Goal: Use online tool/utility: Use online tool/utility

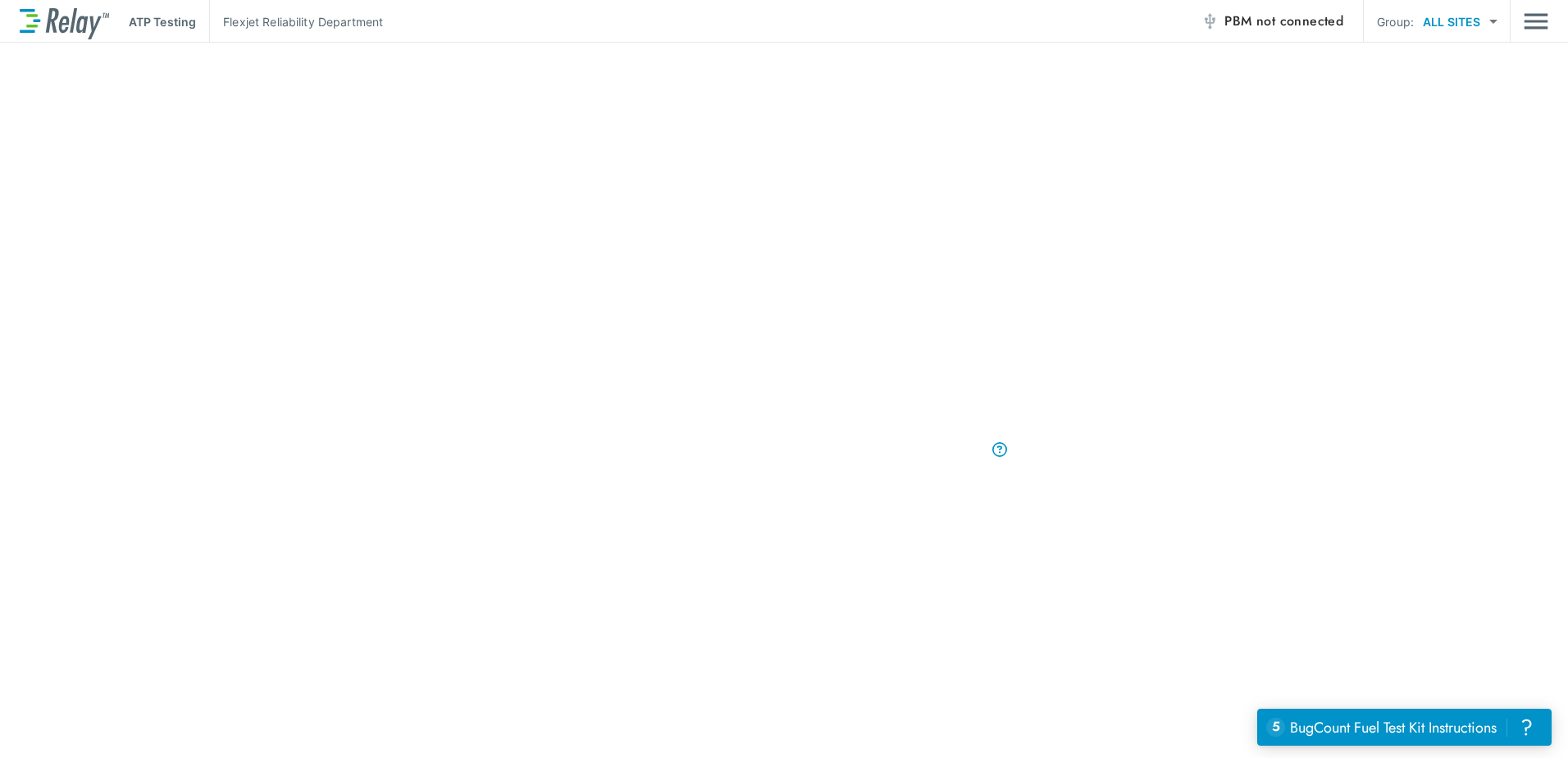
scroll to position [21, 0]
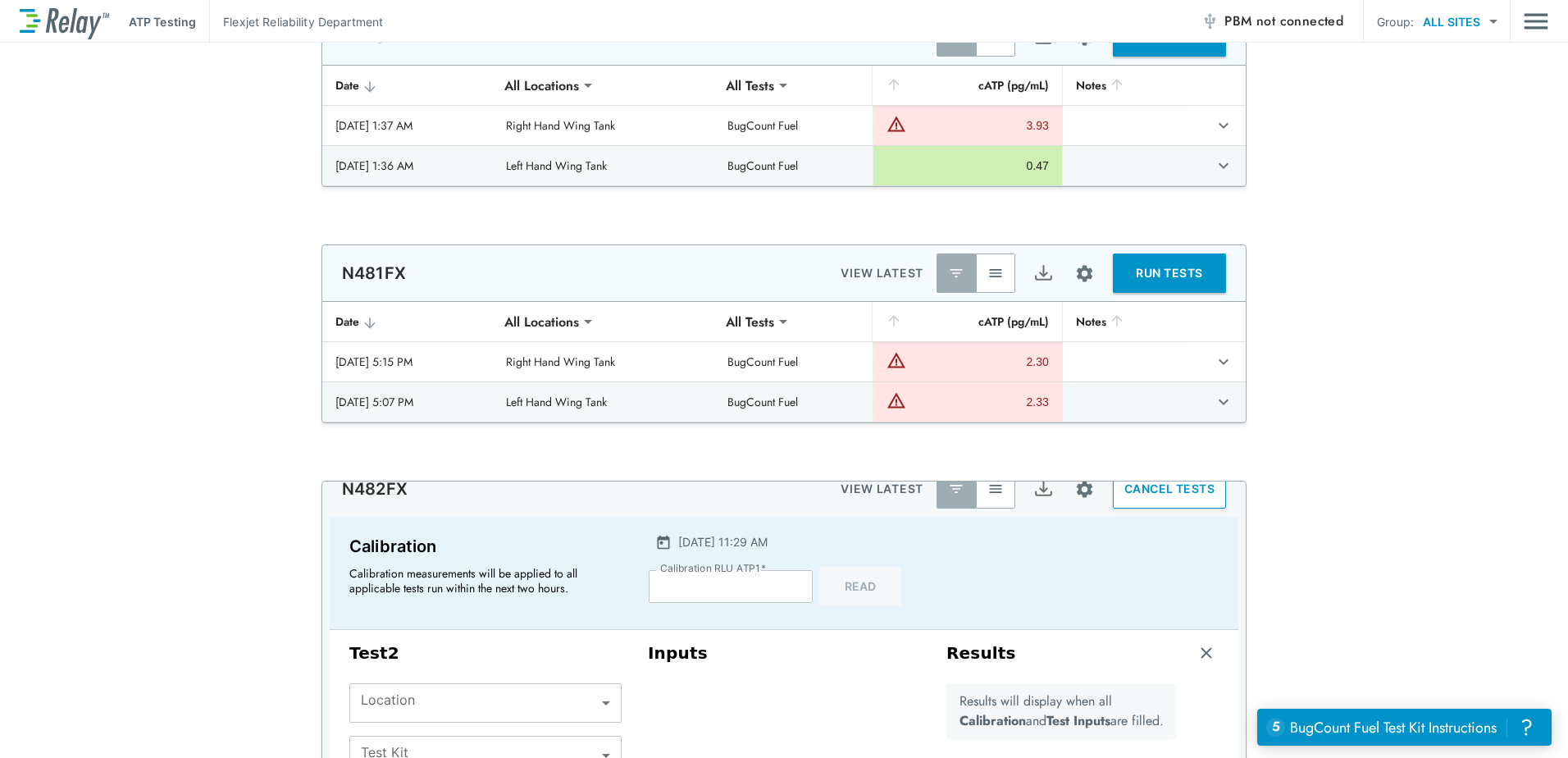
type input "****"
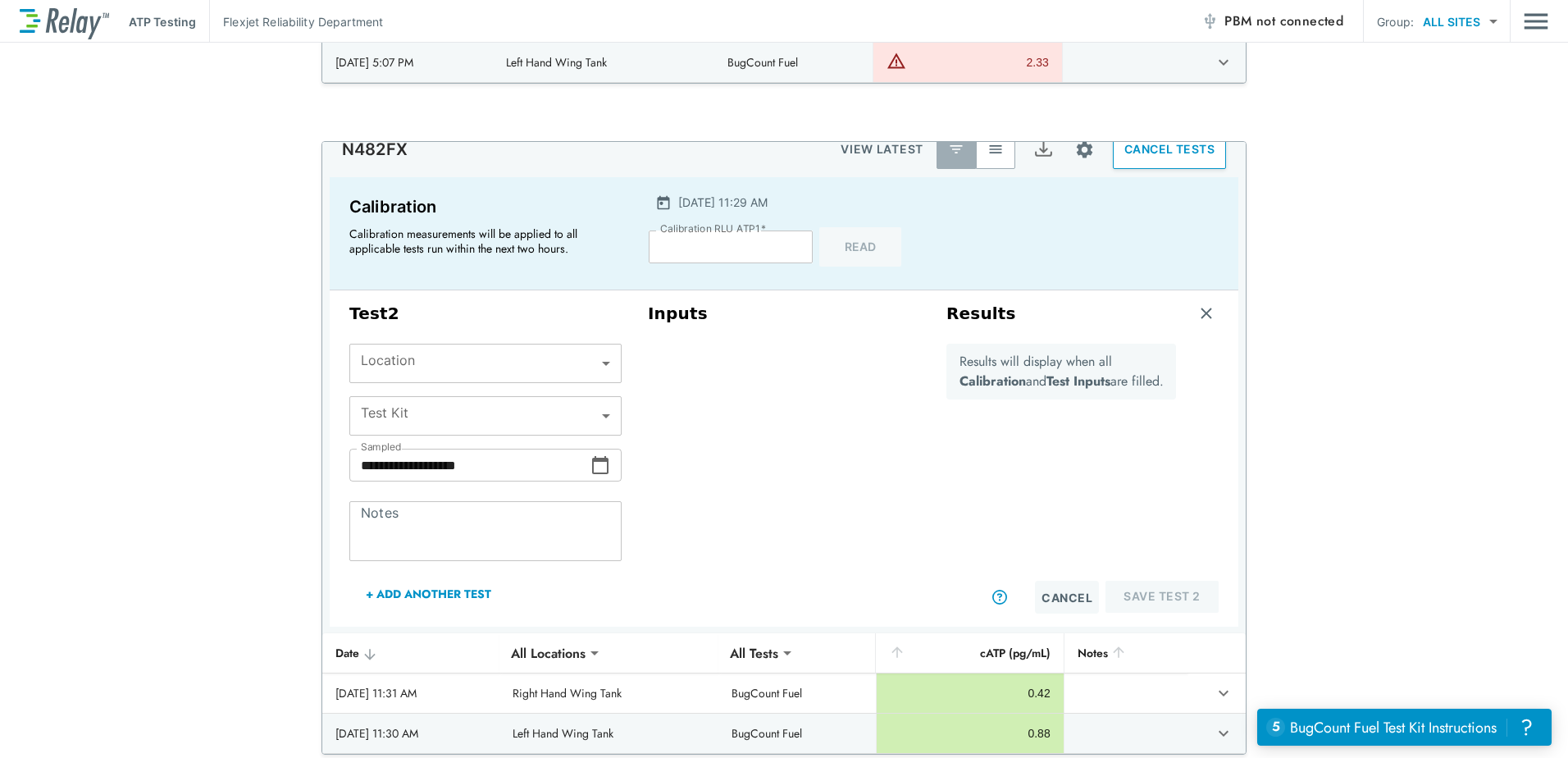
scroll to position [5689, 0]
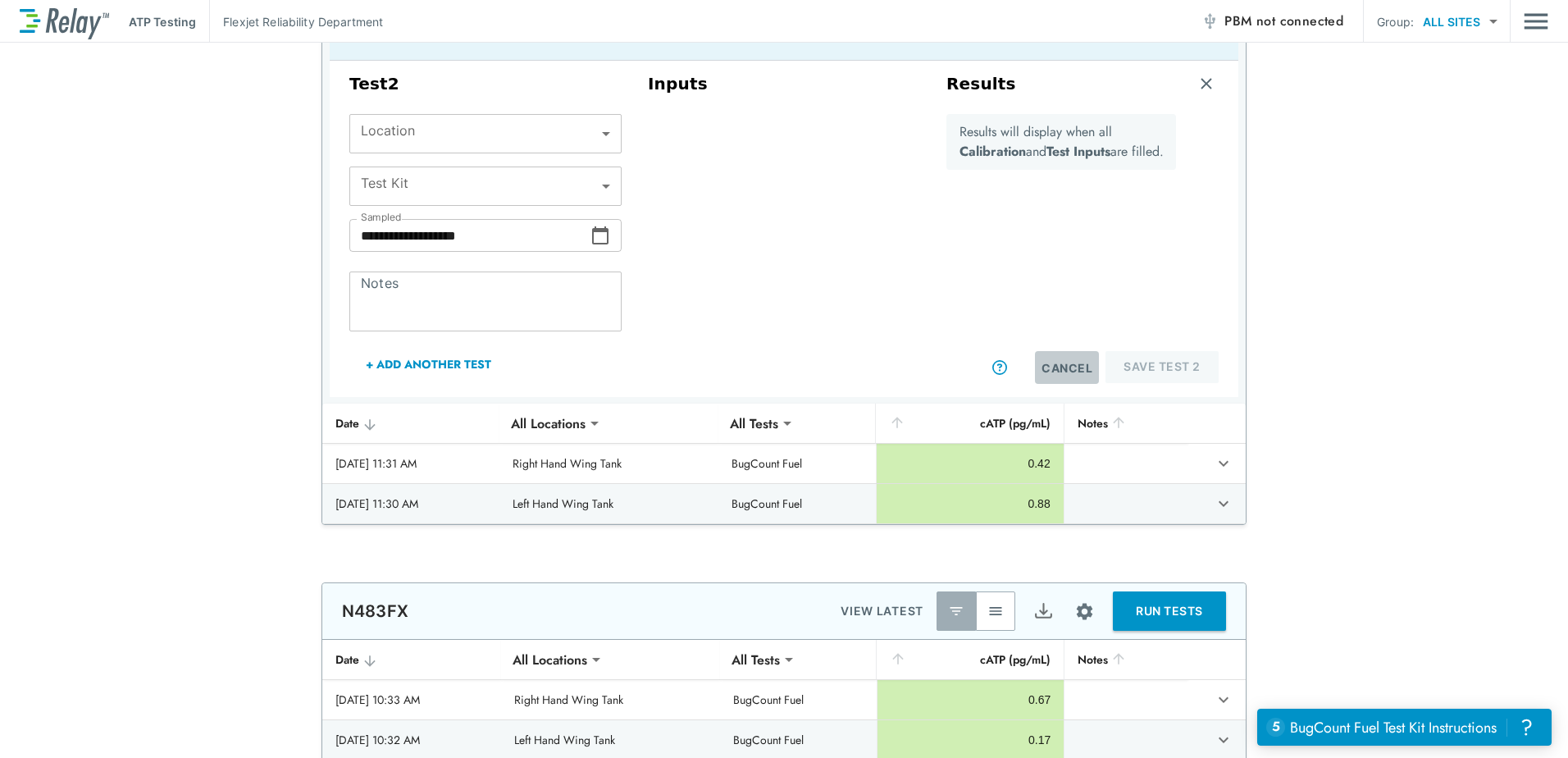
click at [1060, 375] on button "Cancel" at bounding box center [1067, 367] width 64 height 33
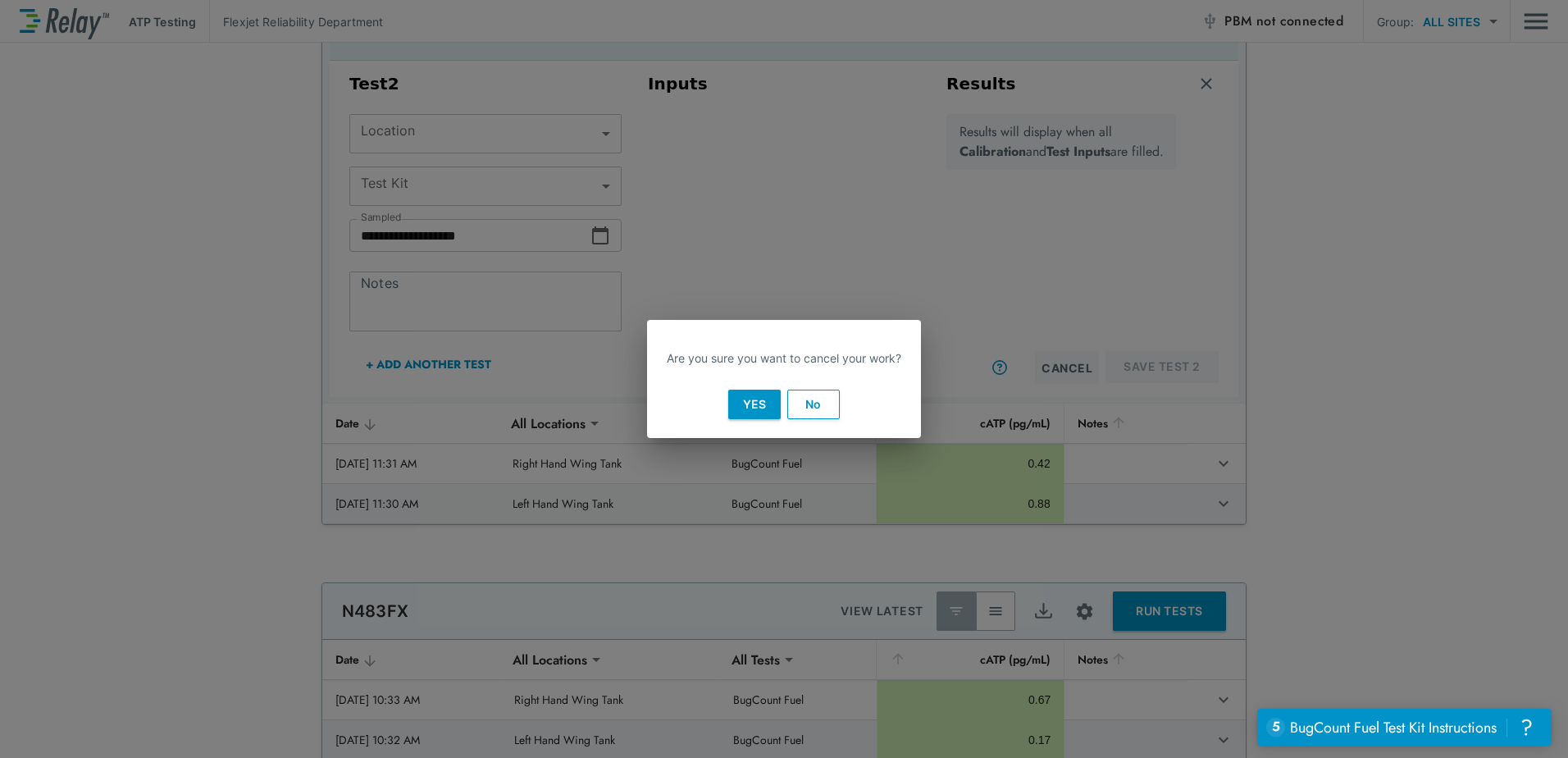
click at [801, 407] on button "No" at bounding box center [813, 404] width 53 height 29
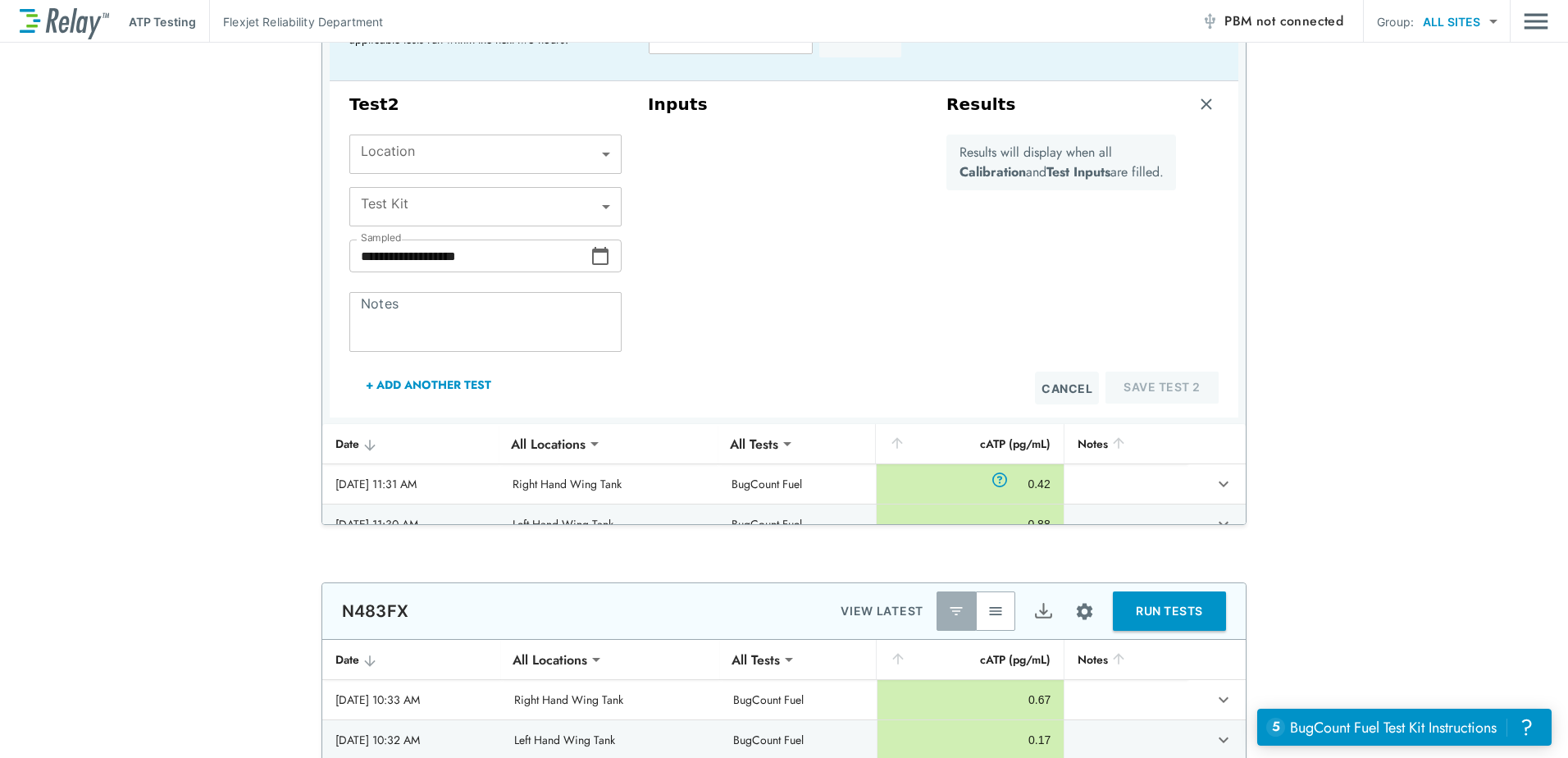
scroll to position [5525, 0]
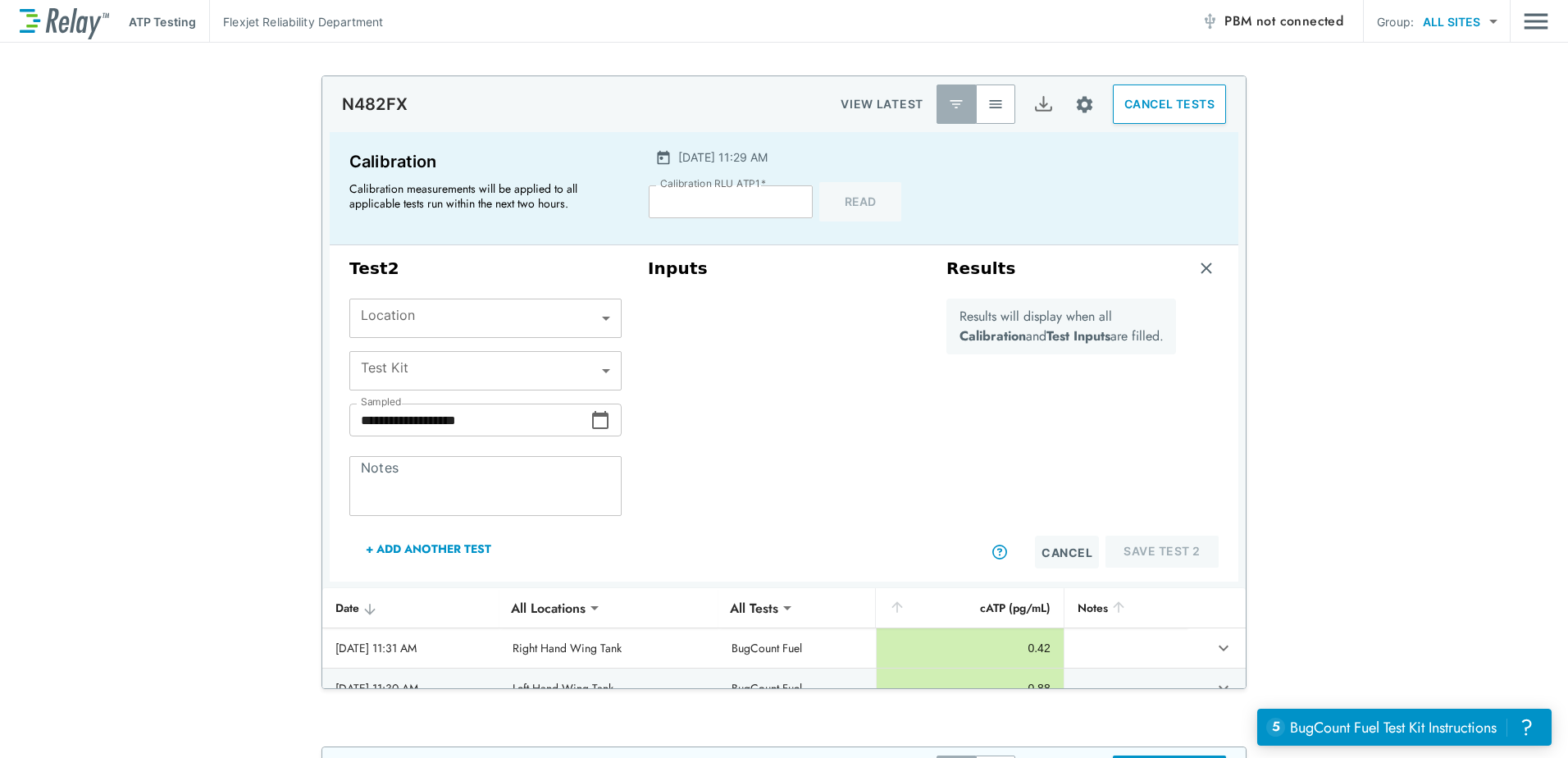
click at [1198, 267] on img "button" at bounding box center [1206, 268] width 16 height 16
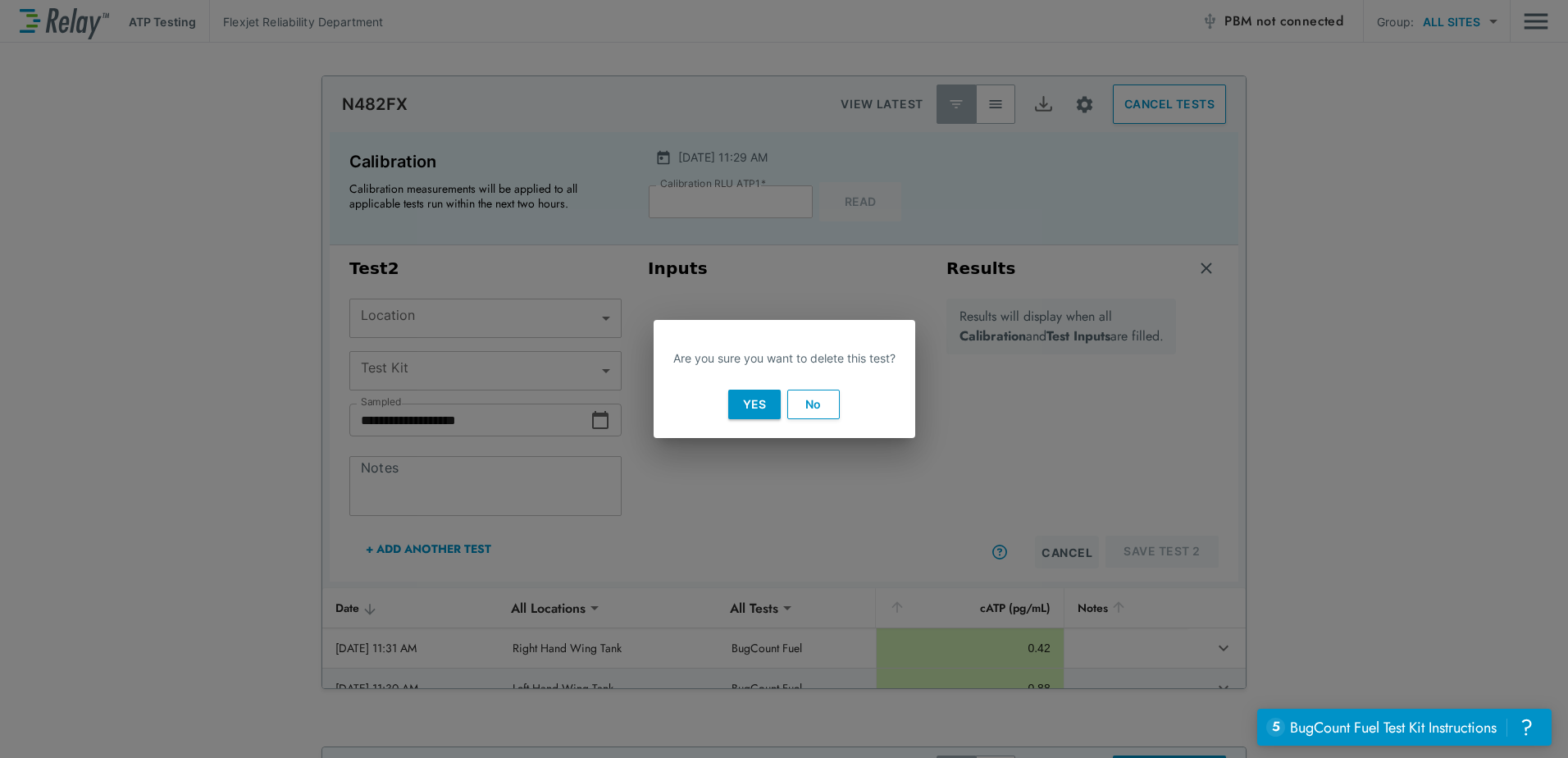
click at [816, 408] on button "No" at bounding box center [813, 404] width 53 height 29
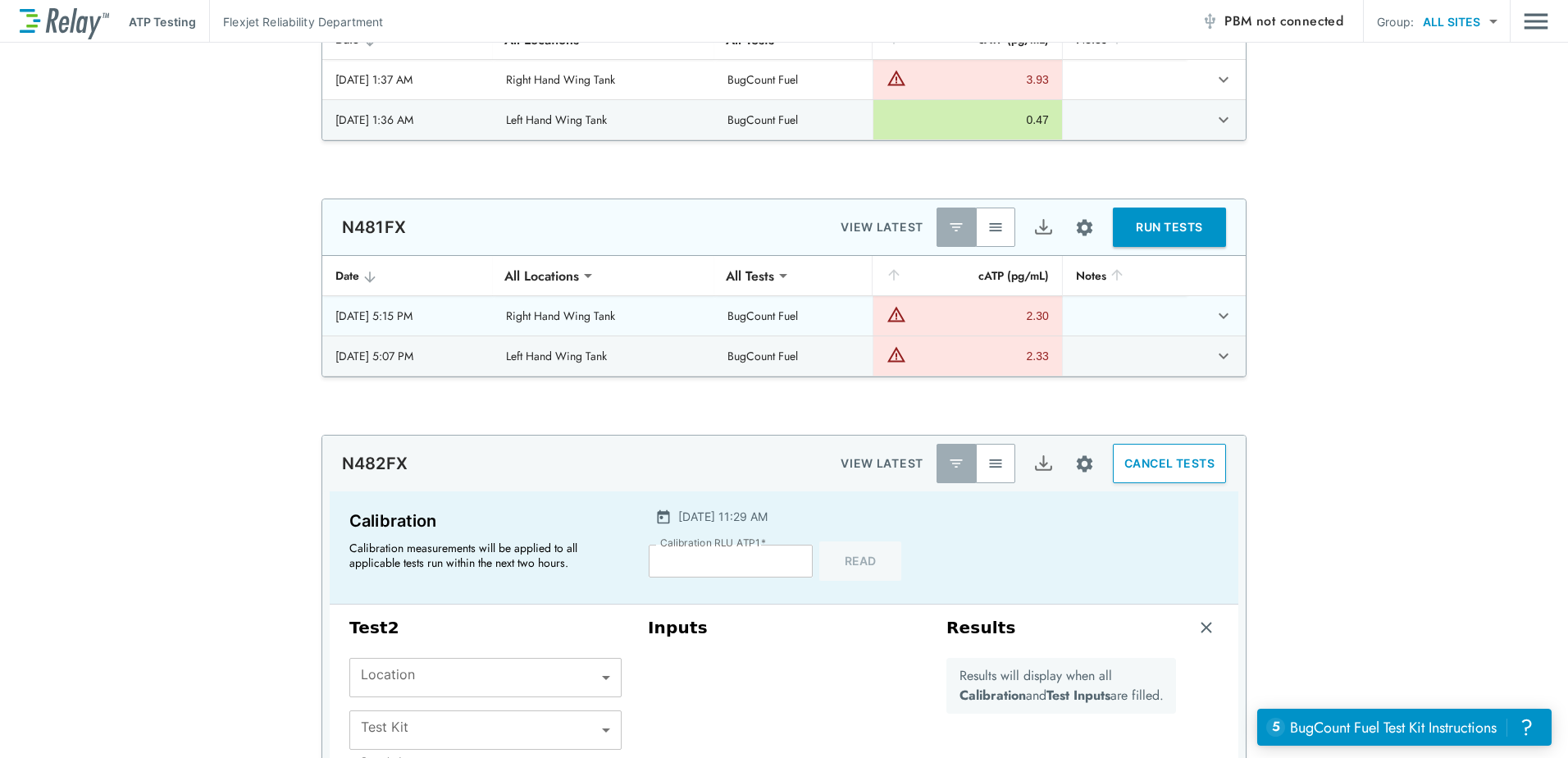
scroll to position [5279, 0]
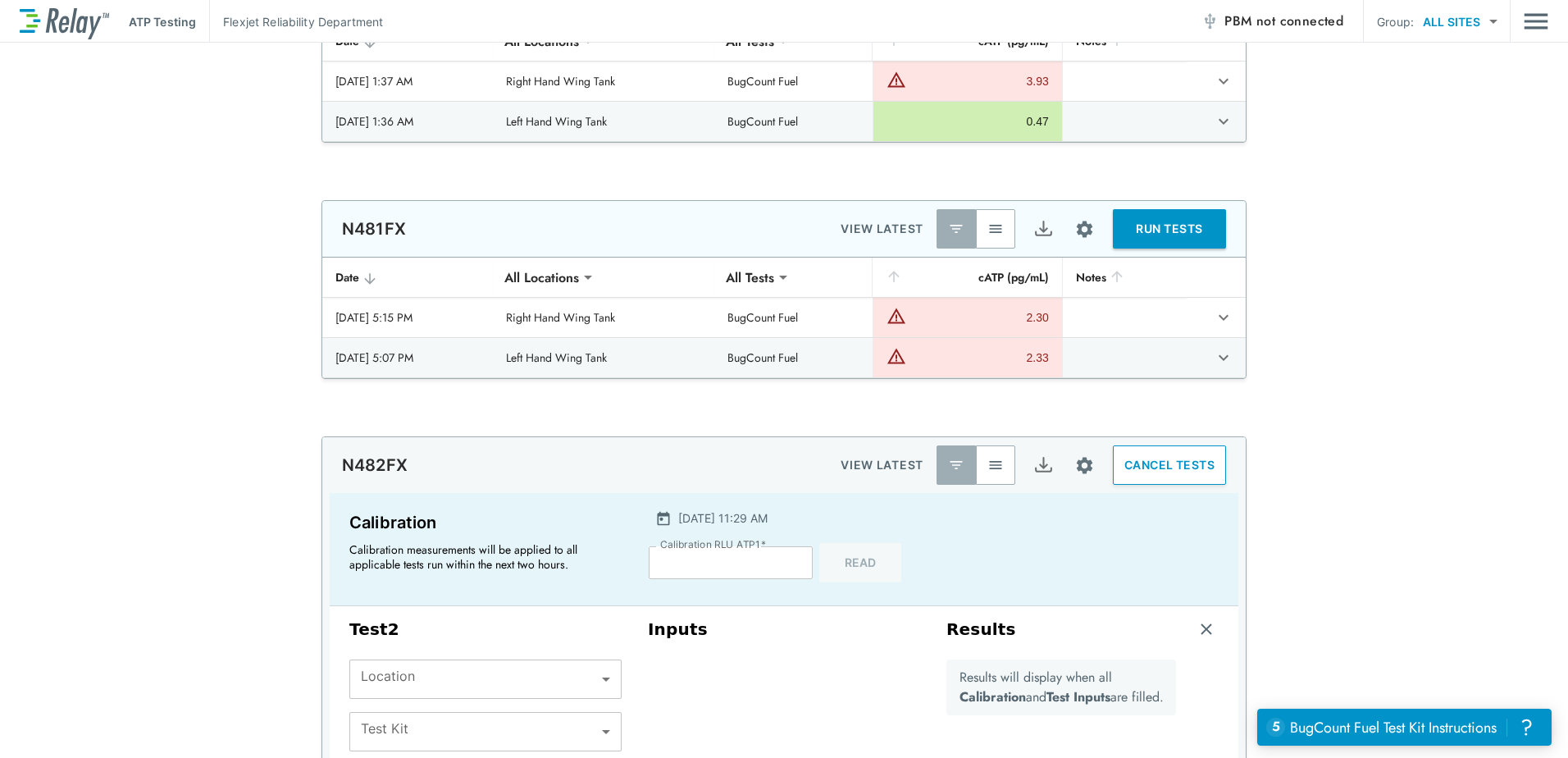
click at [1033, 464] on img "Export" at bounding box center [1043, 466] width 21 height 21
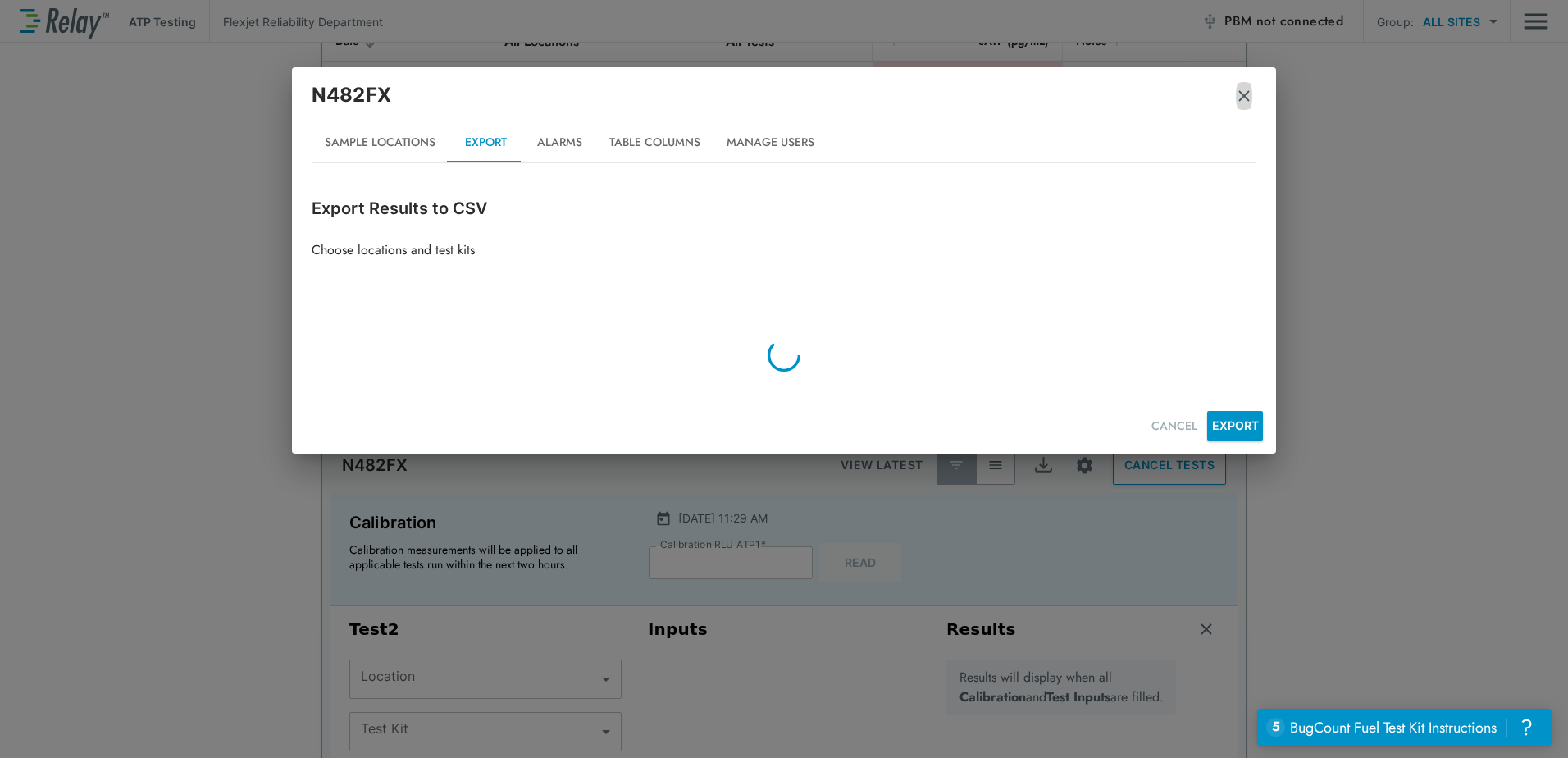
click at [1248, 98] on img "button" at bounding box center [1244, 95] width 16 height 16
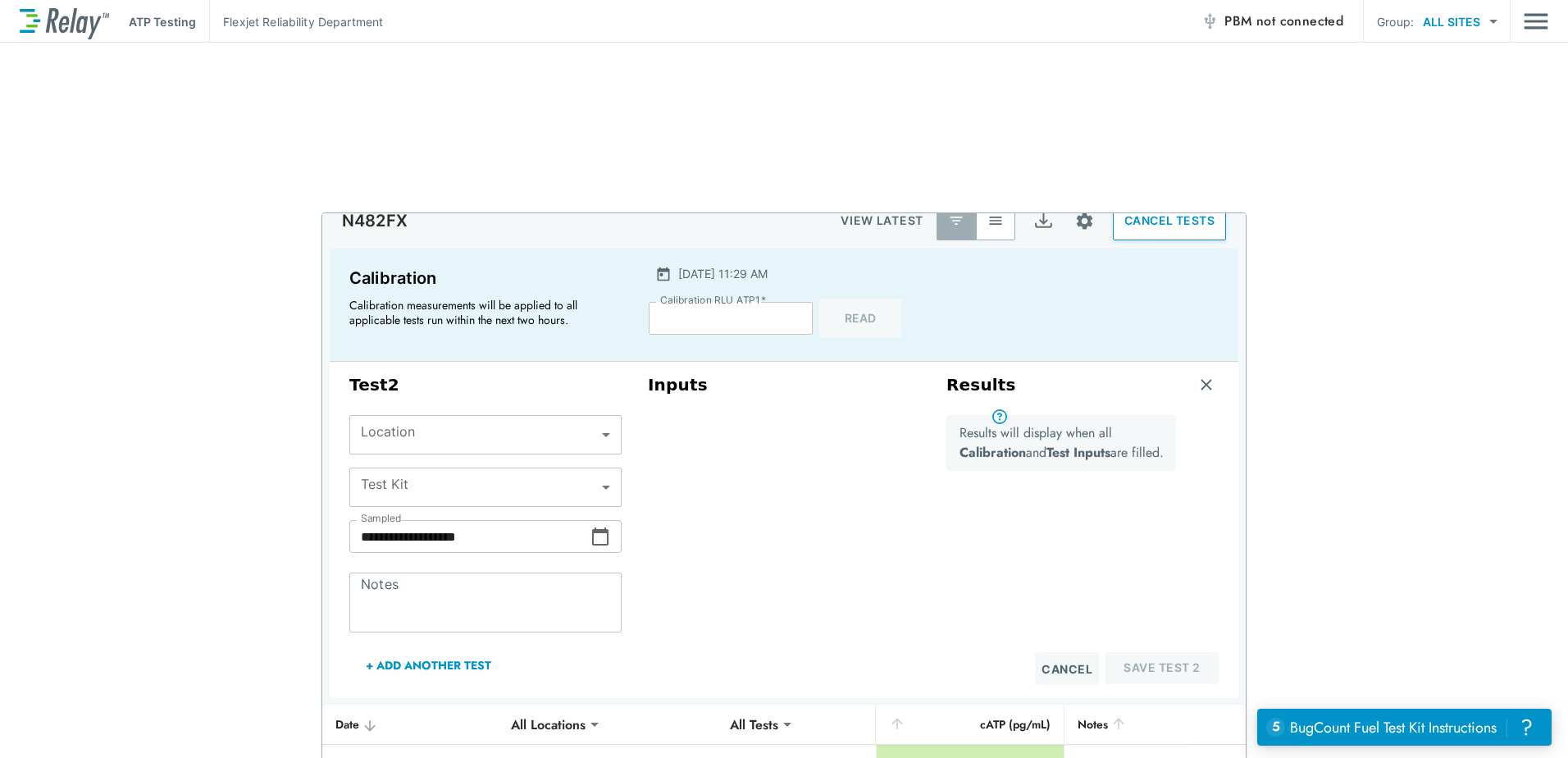
scroll to position [5689, 0]
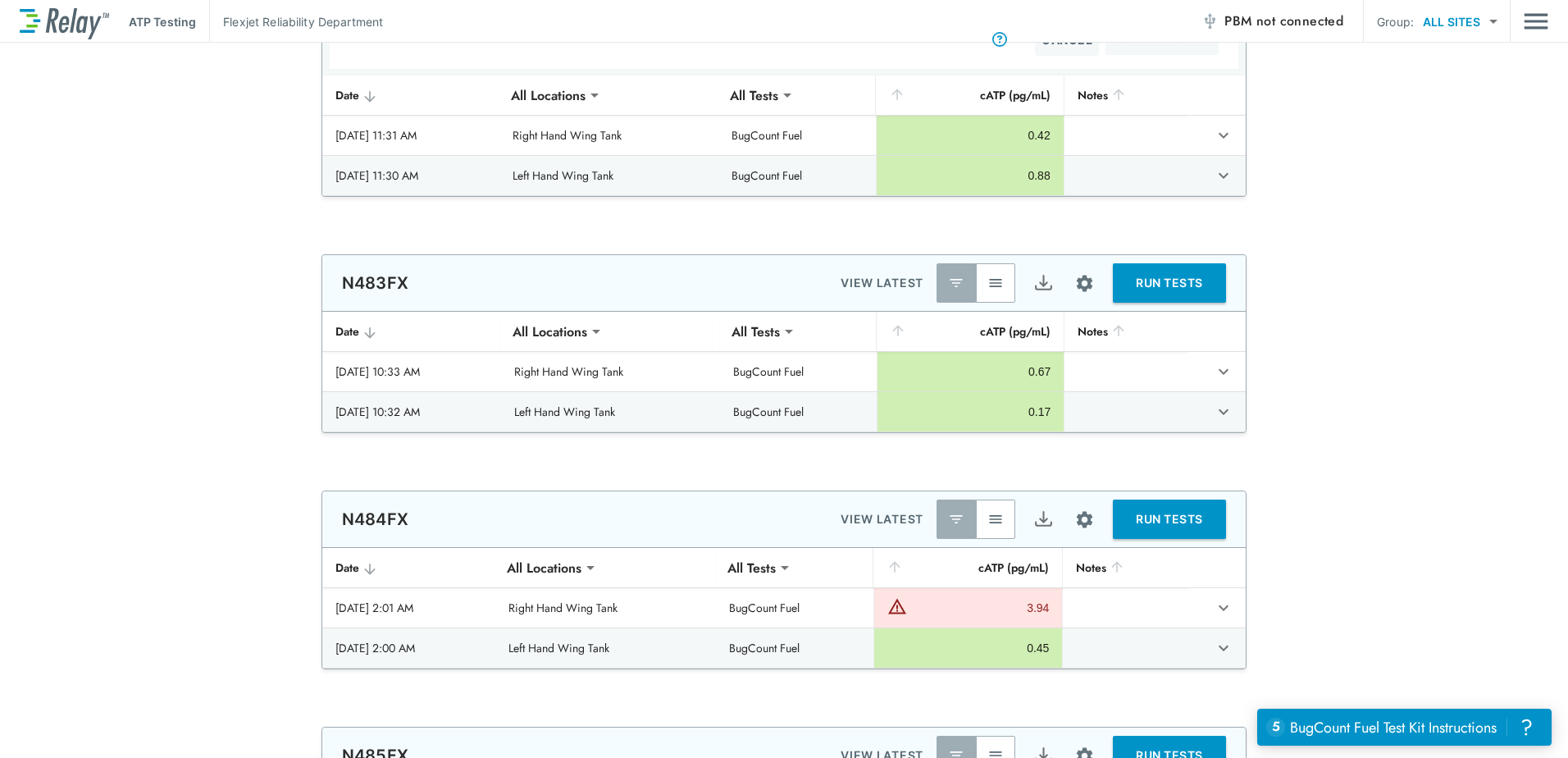
type input "****"
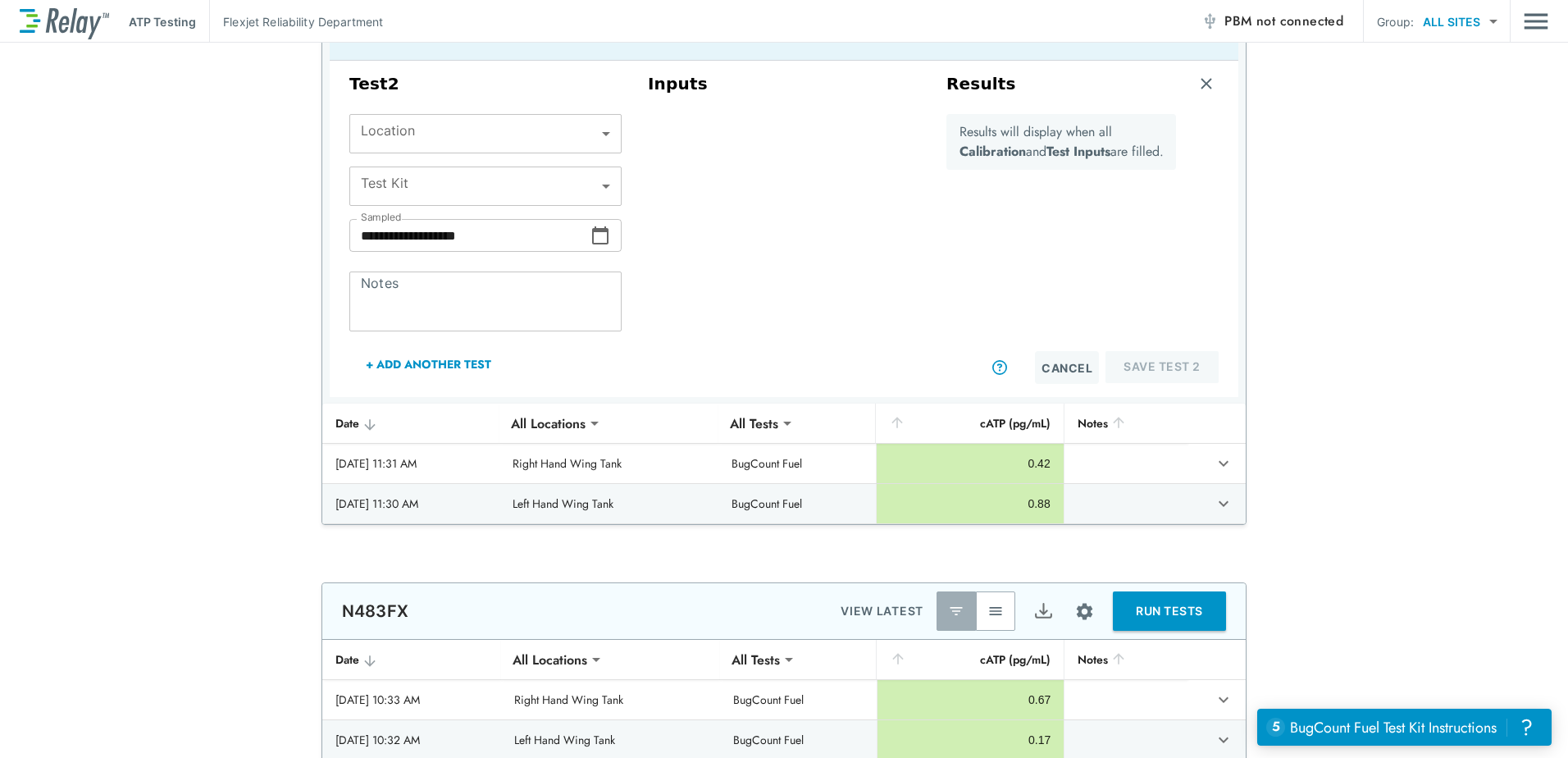
click at [415, 371] on button "+ Add Another Test" at bounding box center [429, 364] width 159 height 39
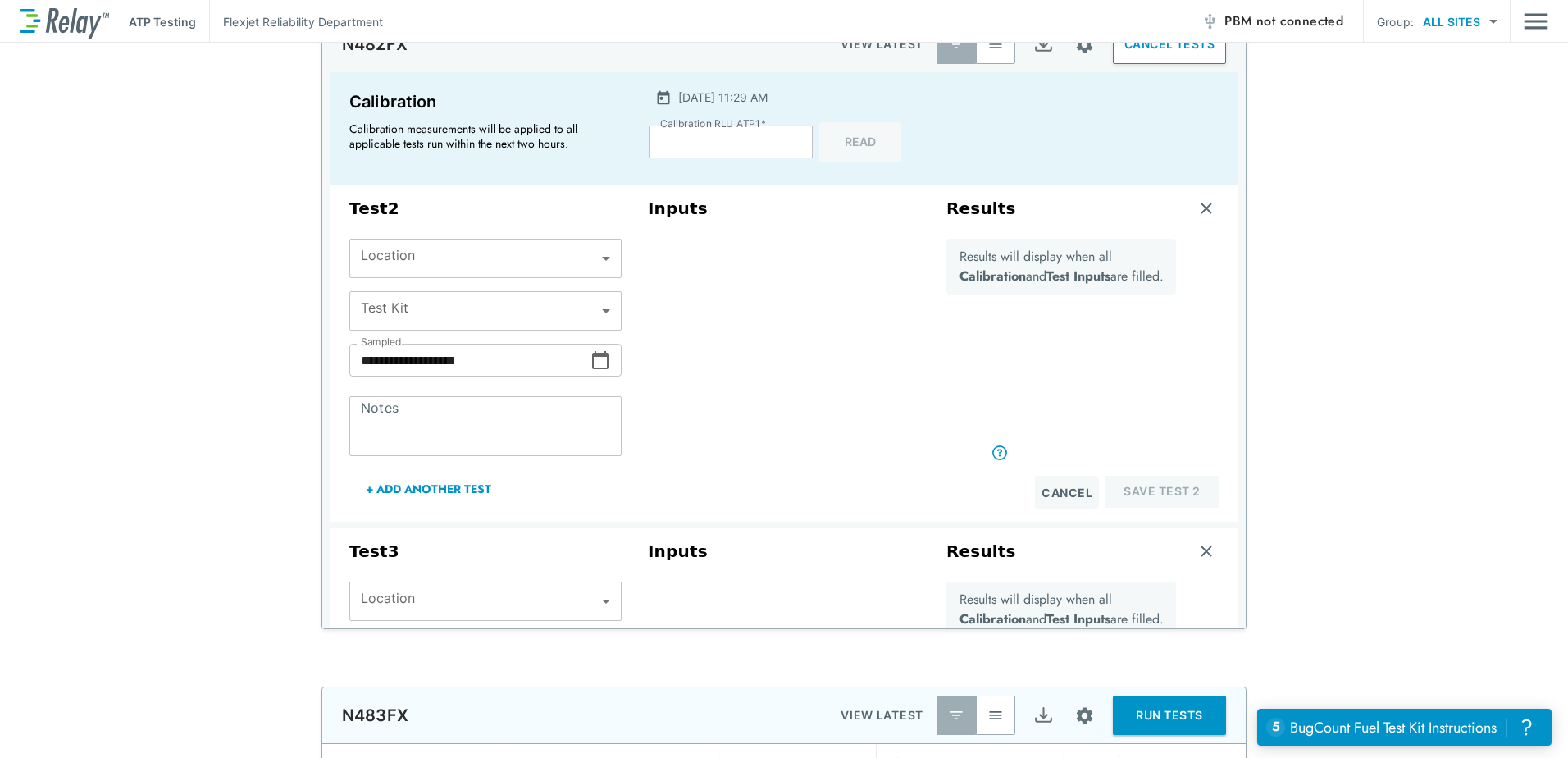
scroll to position [5525, 0]
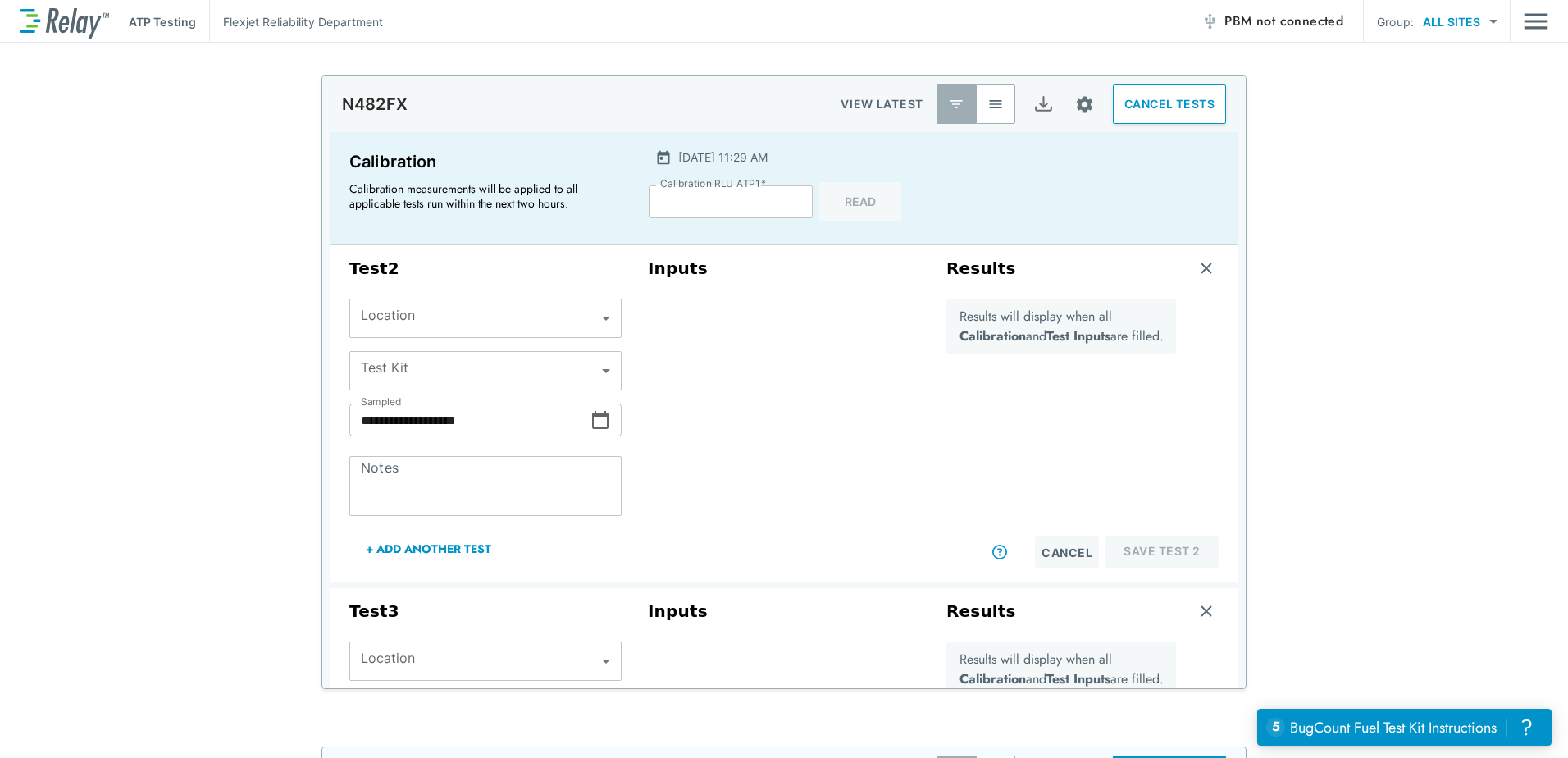
click at [1198, 611] on img "button" at bounding box center [1206, 611] width 16 height 16
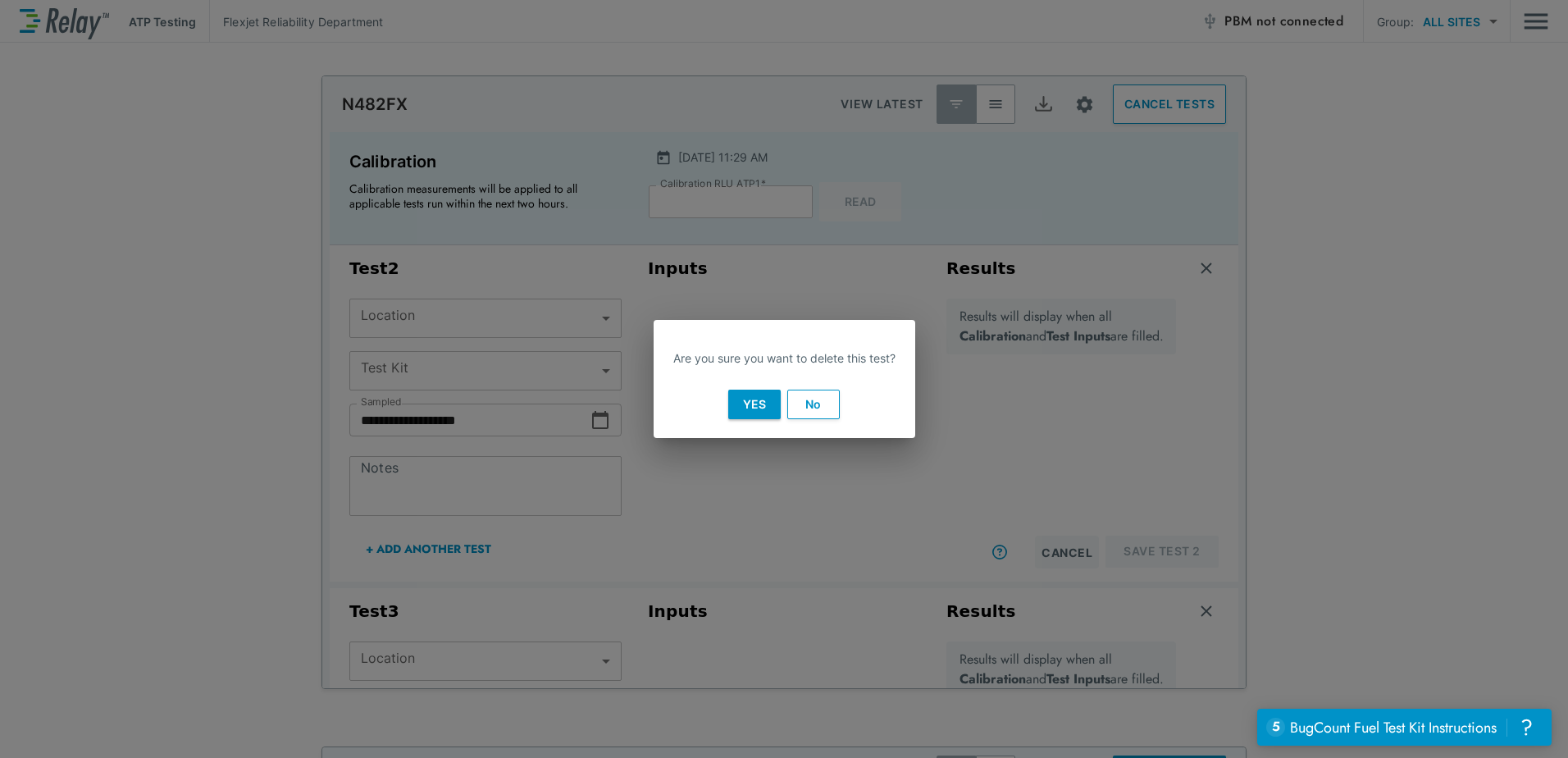
click at [740, 408] on button "Yes" at bounding box center [754, 404] width 53 height 29
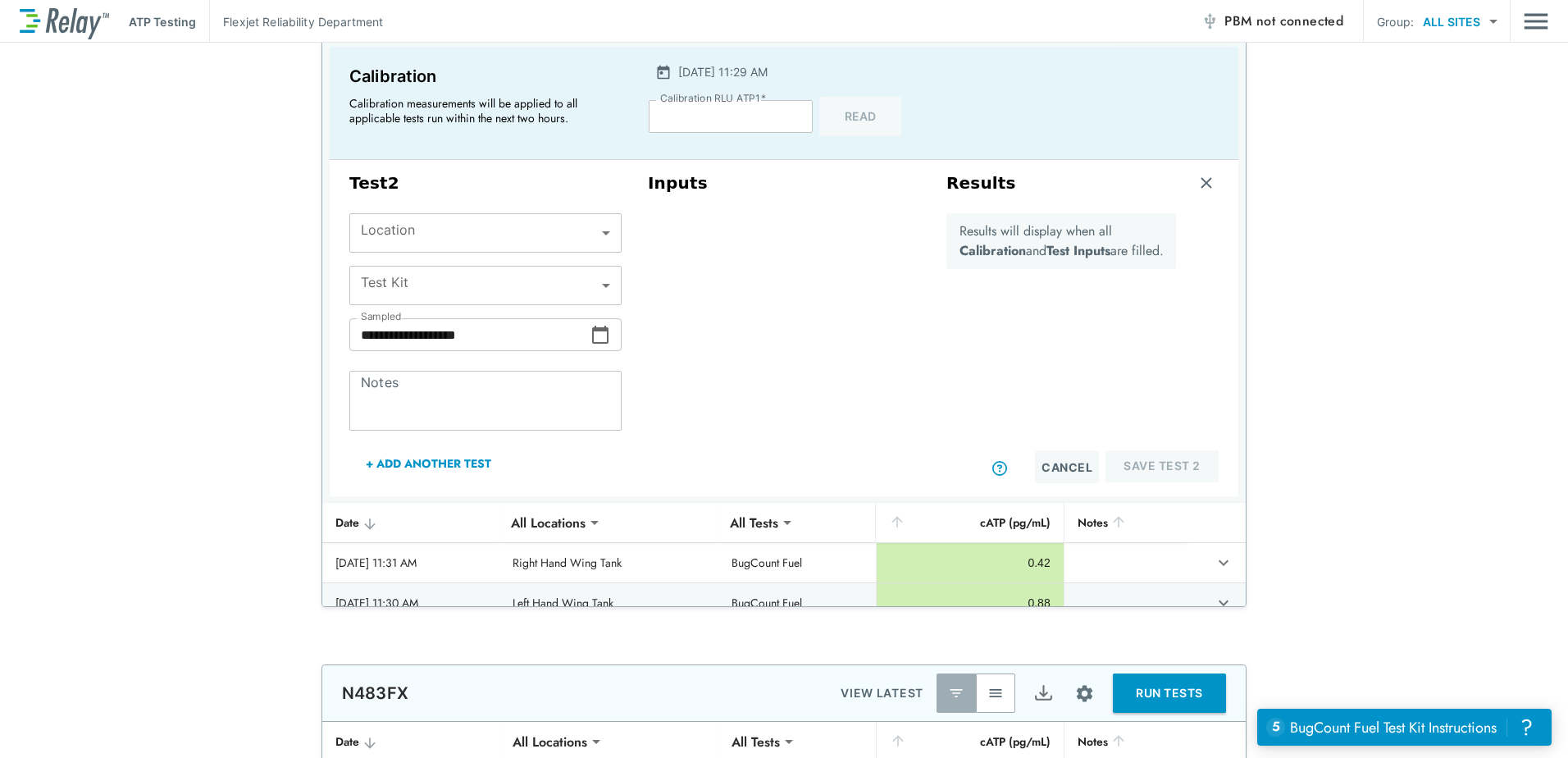
scroll to position [0, 0]
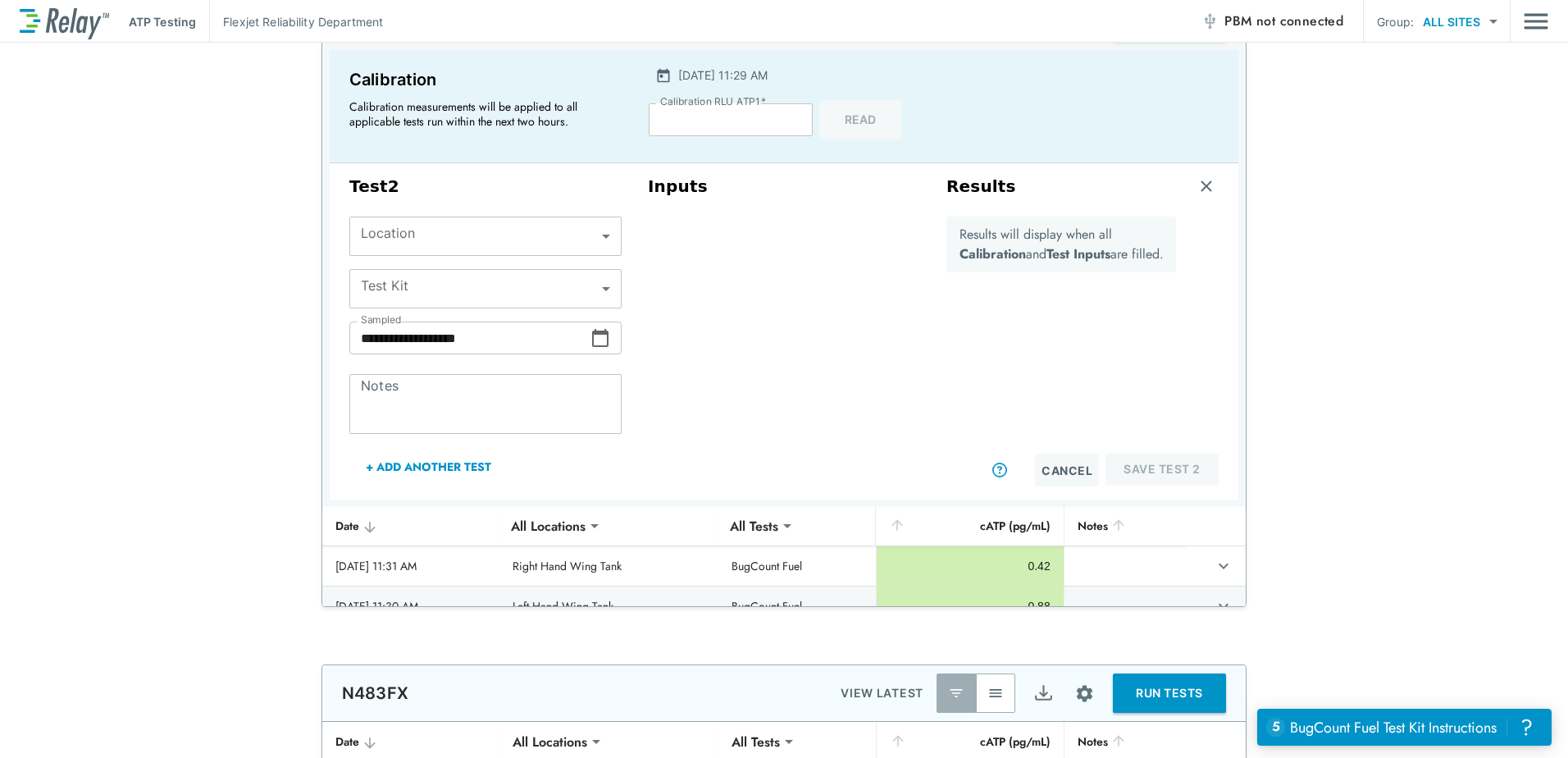
click at [1198, 186] on img "button" at bounding box center [1206, 186] width 16 height 16
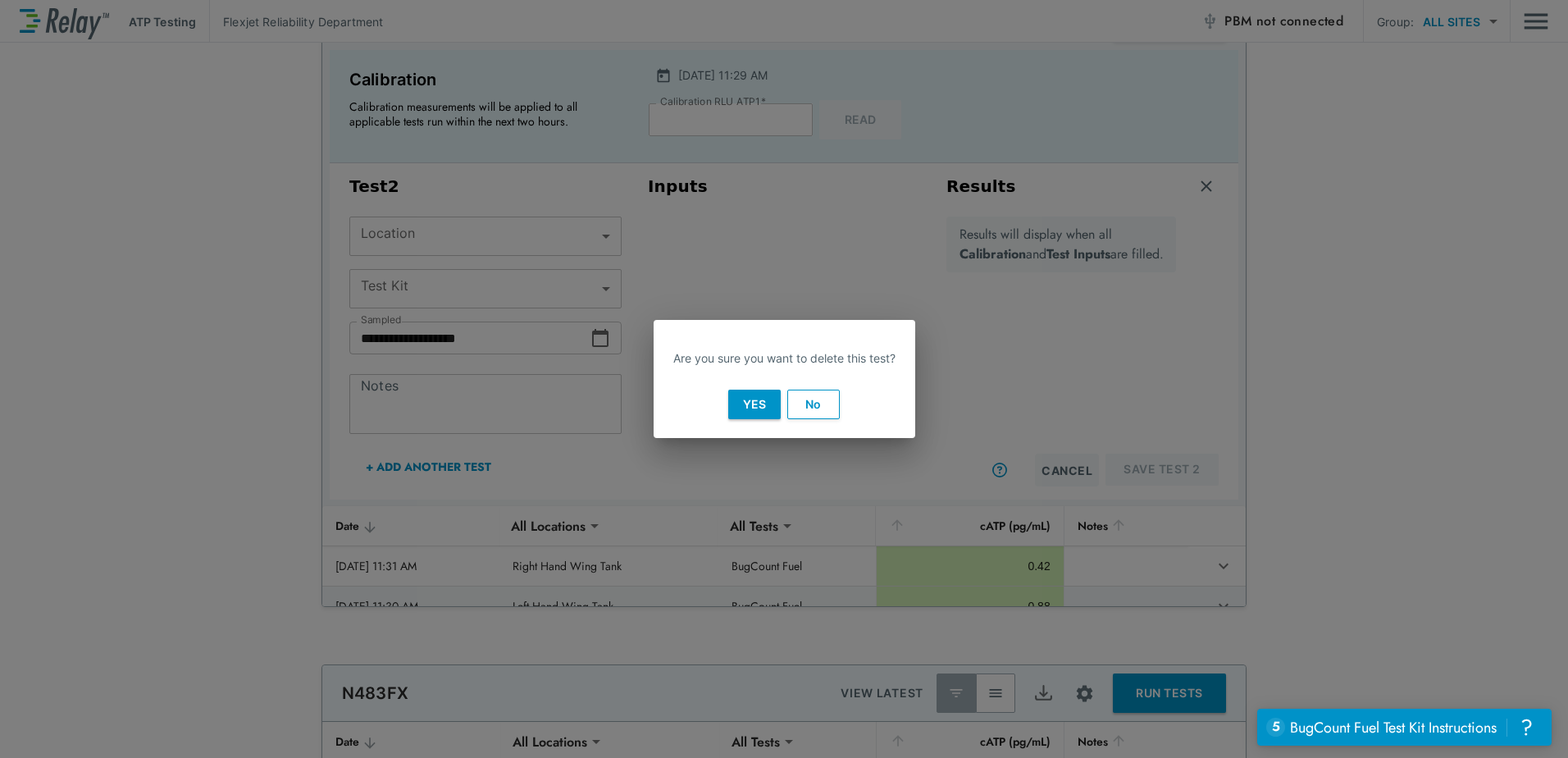
click at [752, 408] on button "Yes" at bounding box center [754, 404] width 53 height 29
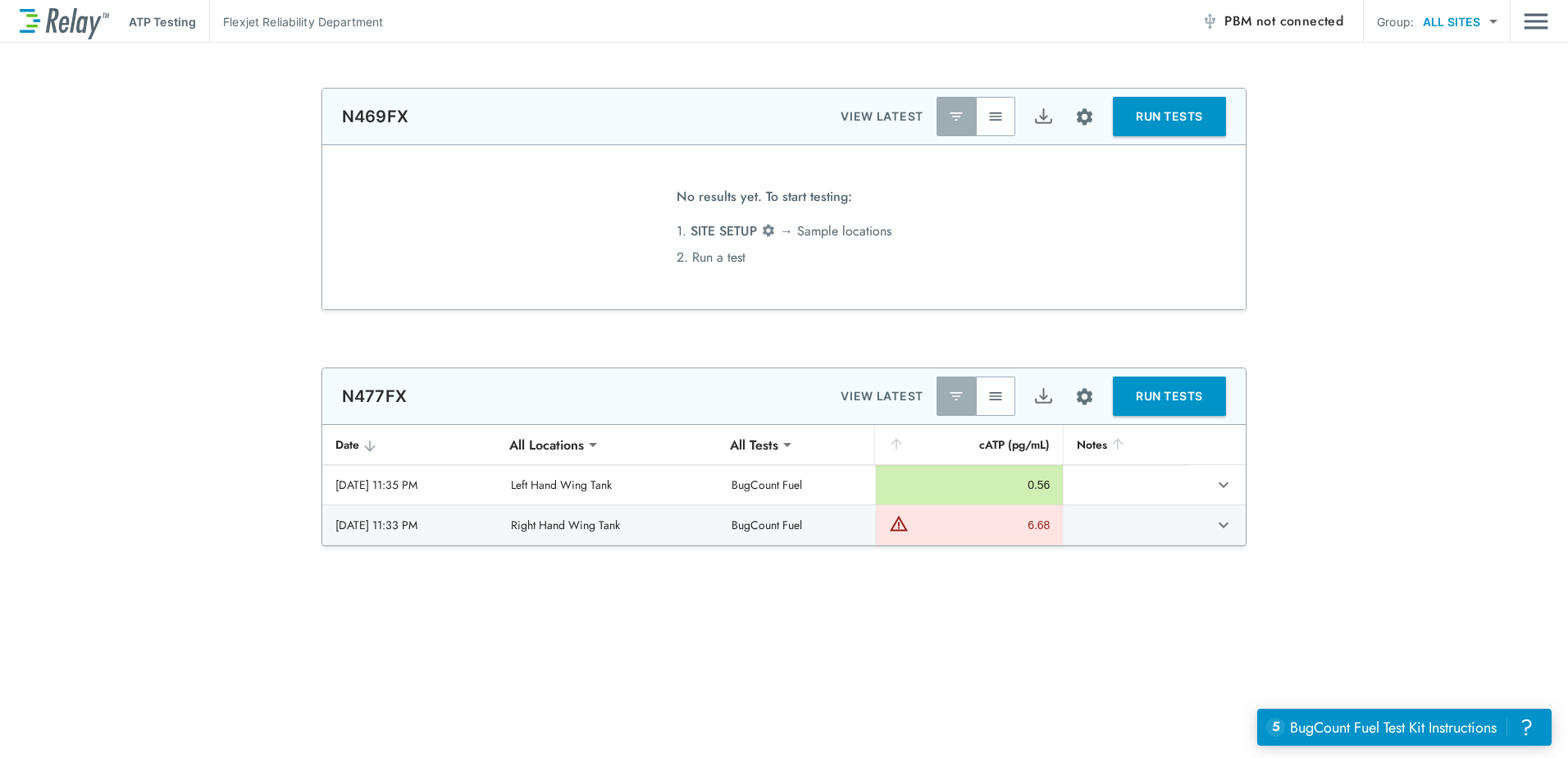
scroll to position [4295, 0]
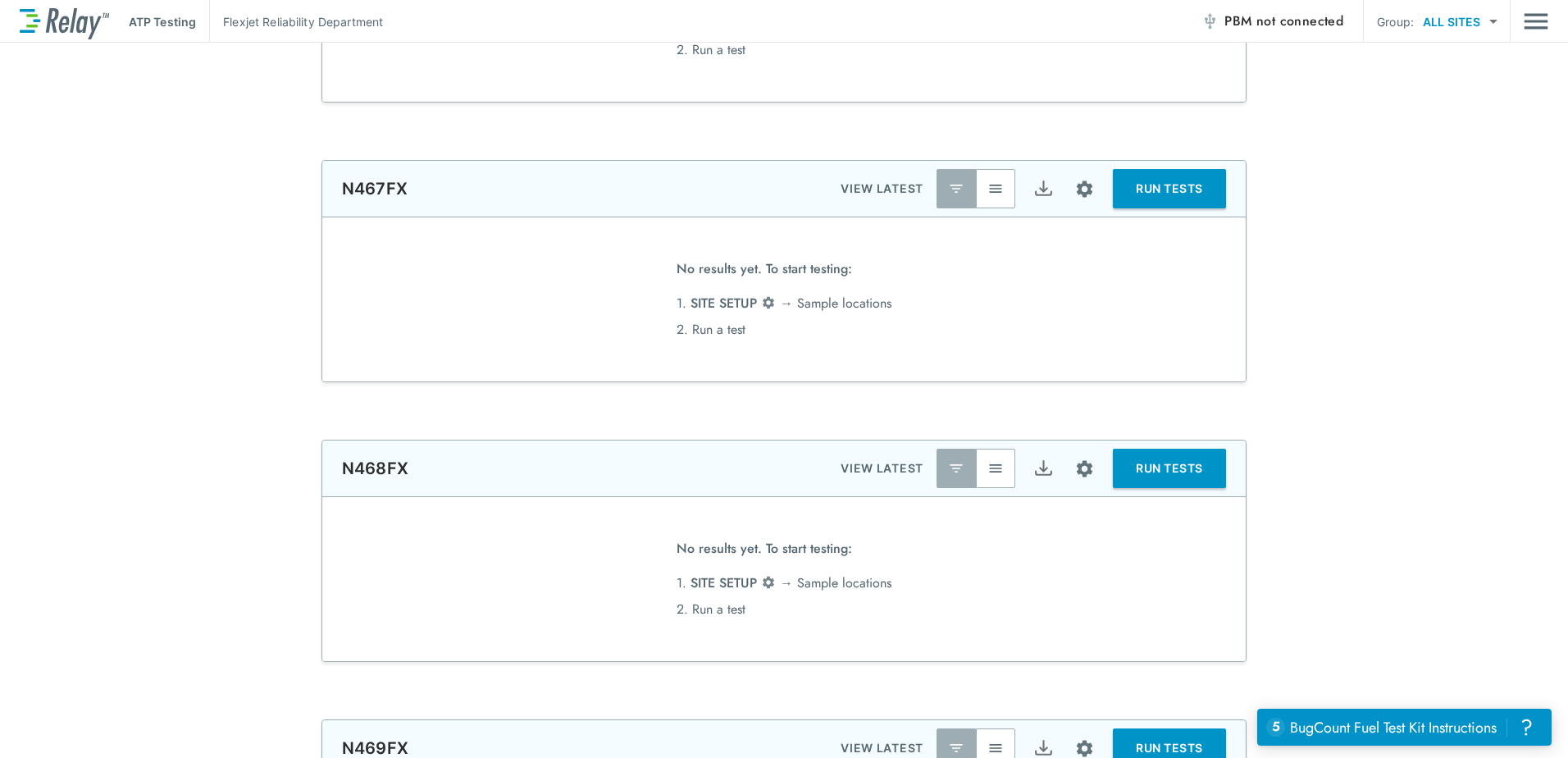
type input "****"
